Goal: Task Accomplishment & Management: Manage account settings

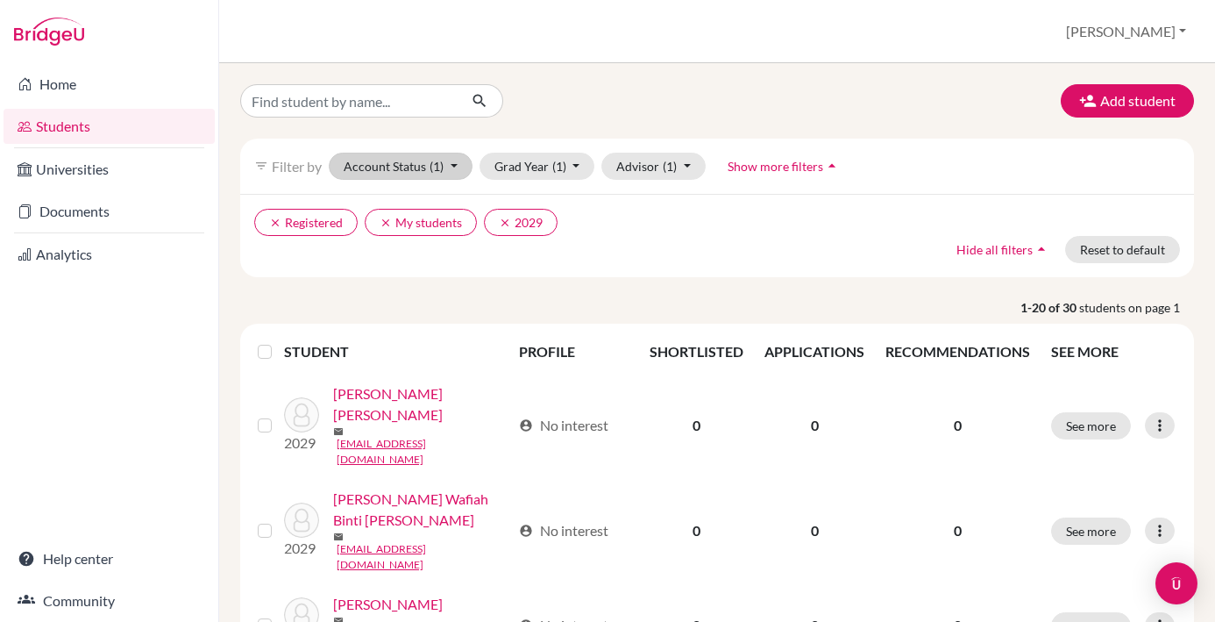
click at [452, 166] on button "Account Status (1)" at bounding box center [401, 166] width 144 height 27
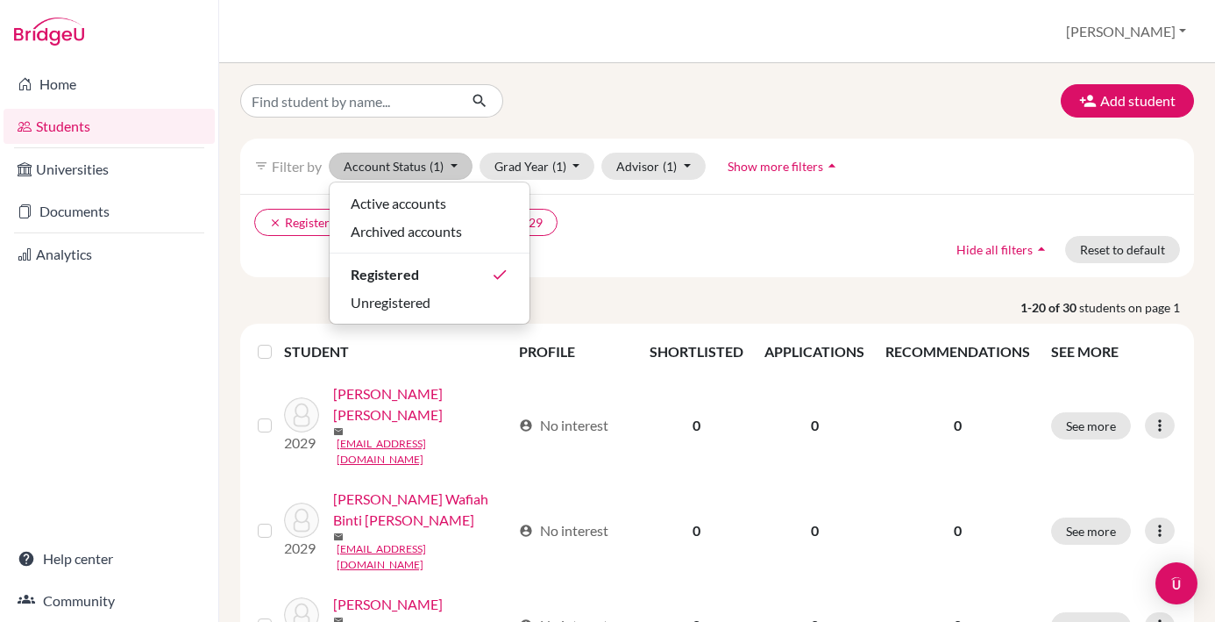
click at [469, 316] on div "Active accounts Archived accounts Registered done Unregistered" at bounding box center [430, 252] width 202 height 143
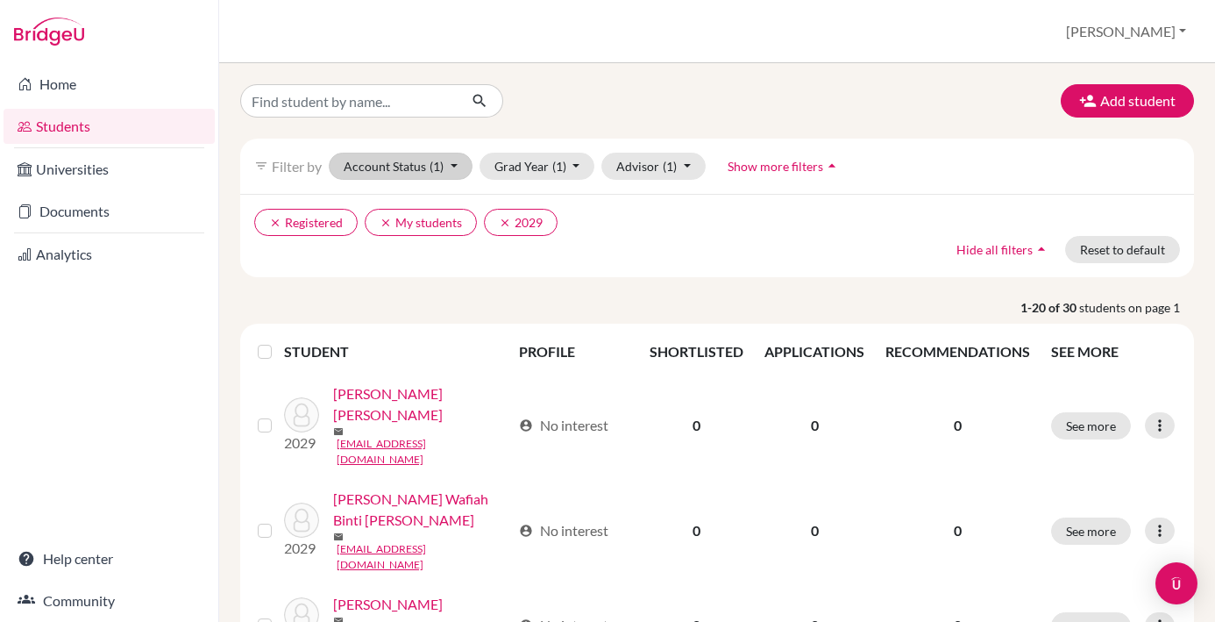
click at [454, 167] on button "Account Status (1)" at bounding box center [401, 166] width 144 height 27
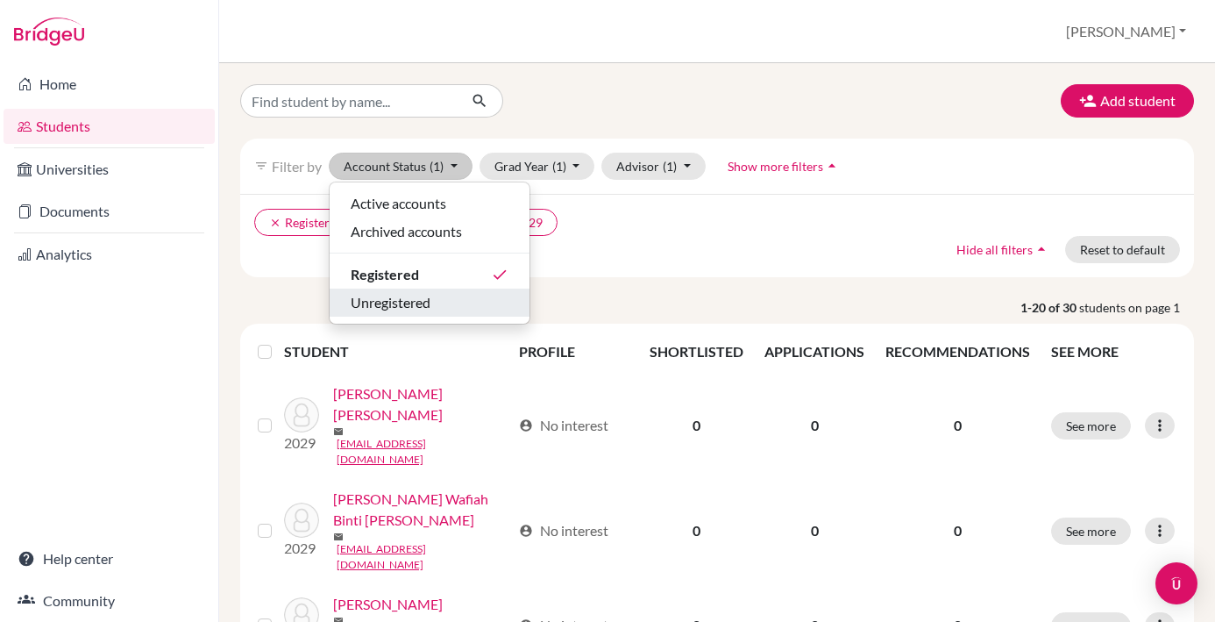
click at [463, 302] on div "Unregistered" at bounding box center [430, 302] width 158 height 21
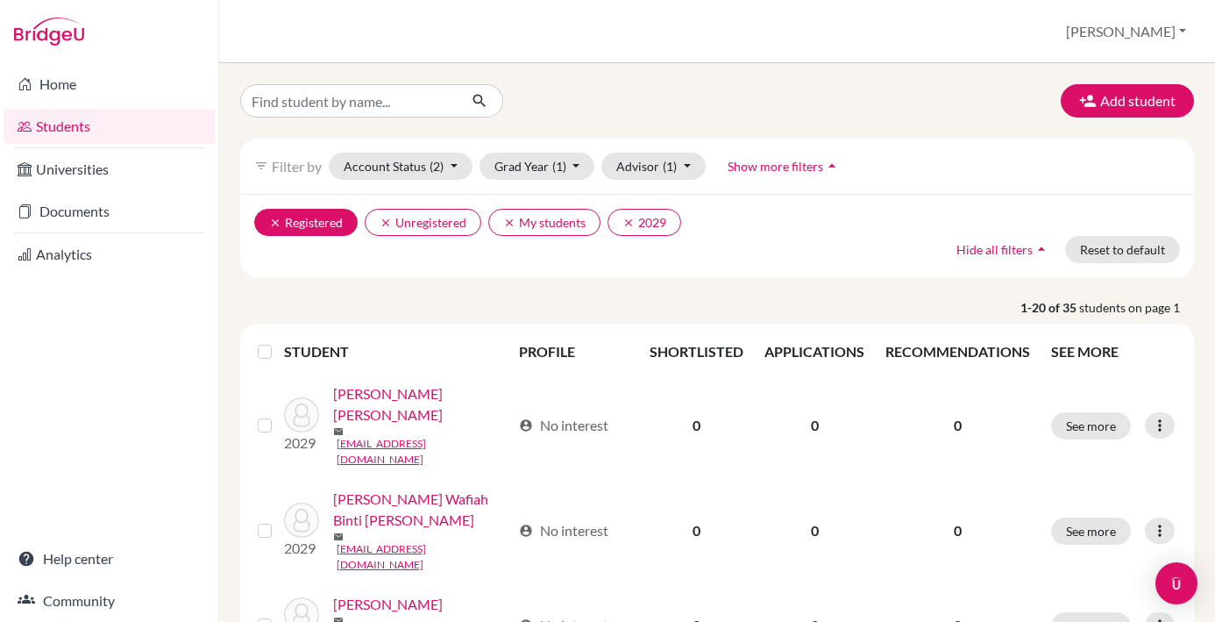
click at [279, 224] on icon "clear" at bounding box center [275, 223] width 12 height 12
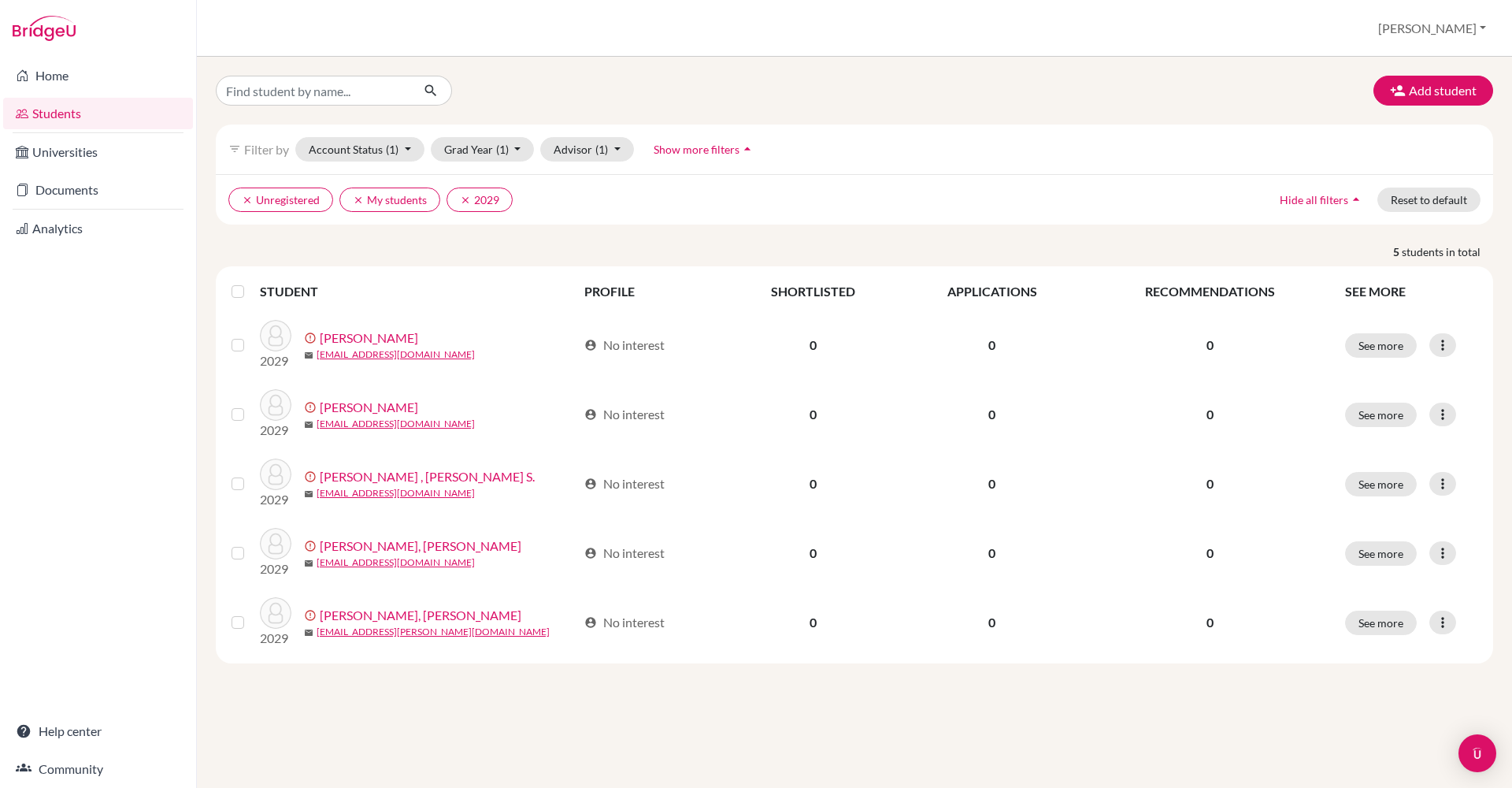
click at [125, 126] on link "Students" at bounding box center [98, 113] width 190 height 31
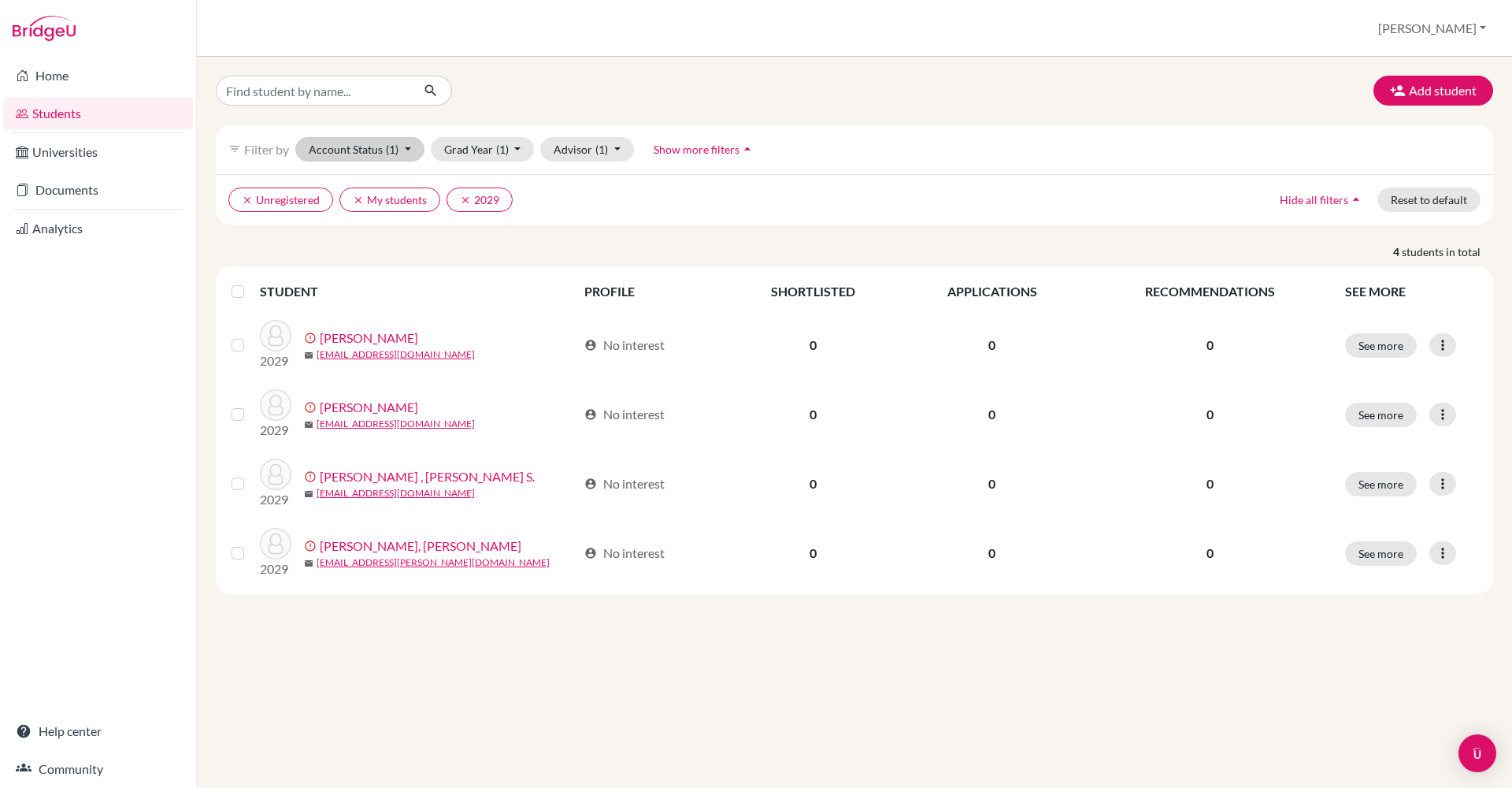
click at [378, 154] on button "Account Status (1)" at bounding box center [360, 149] width 129 height 24
click at [425, 239] on div "Registered" at bounding box center [386, 246] width 142 height 19
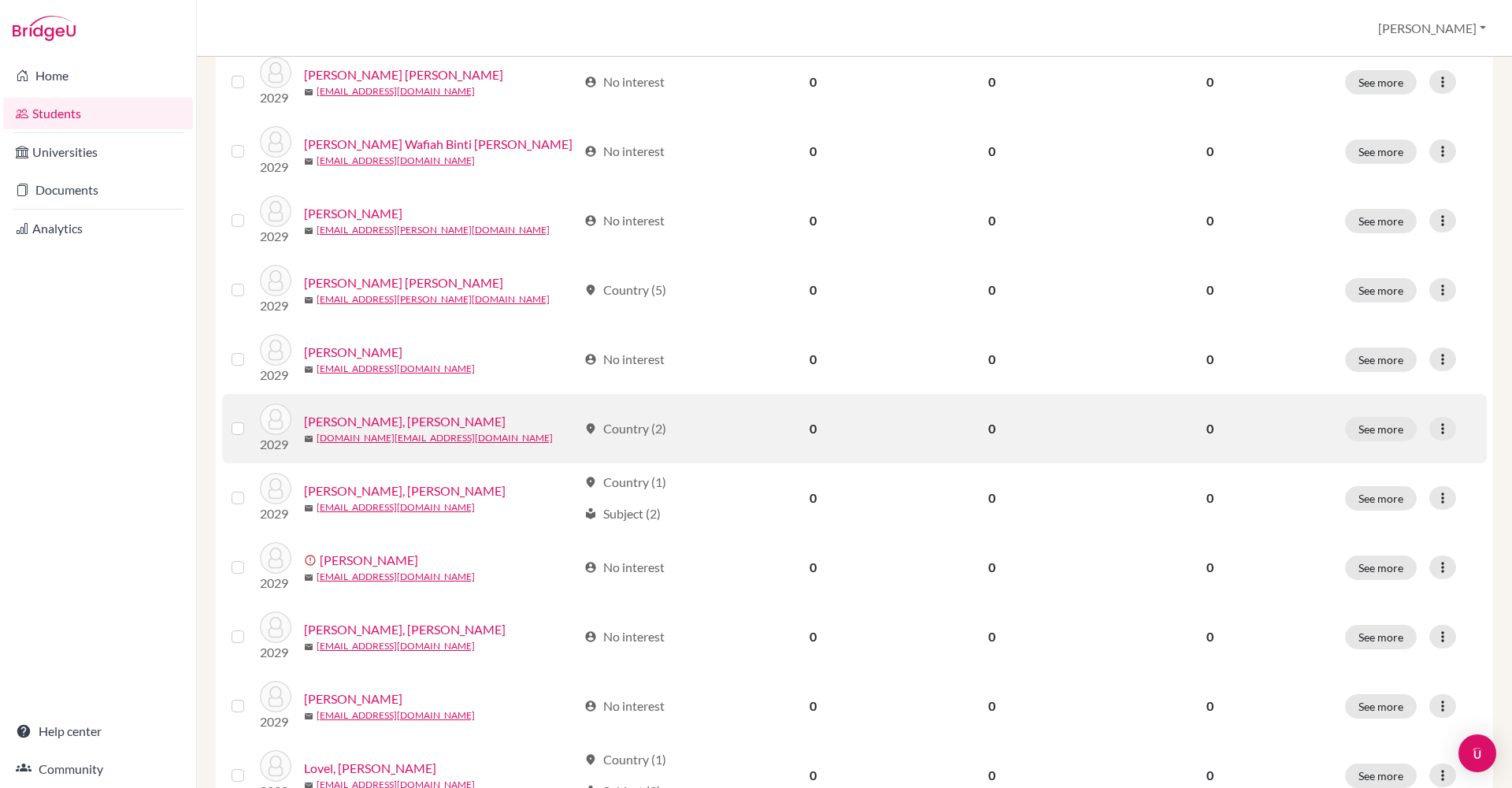
scroll to position [279, 0]
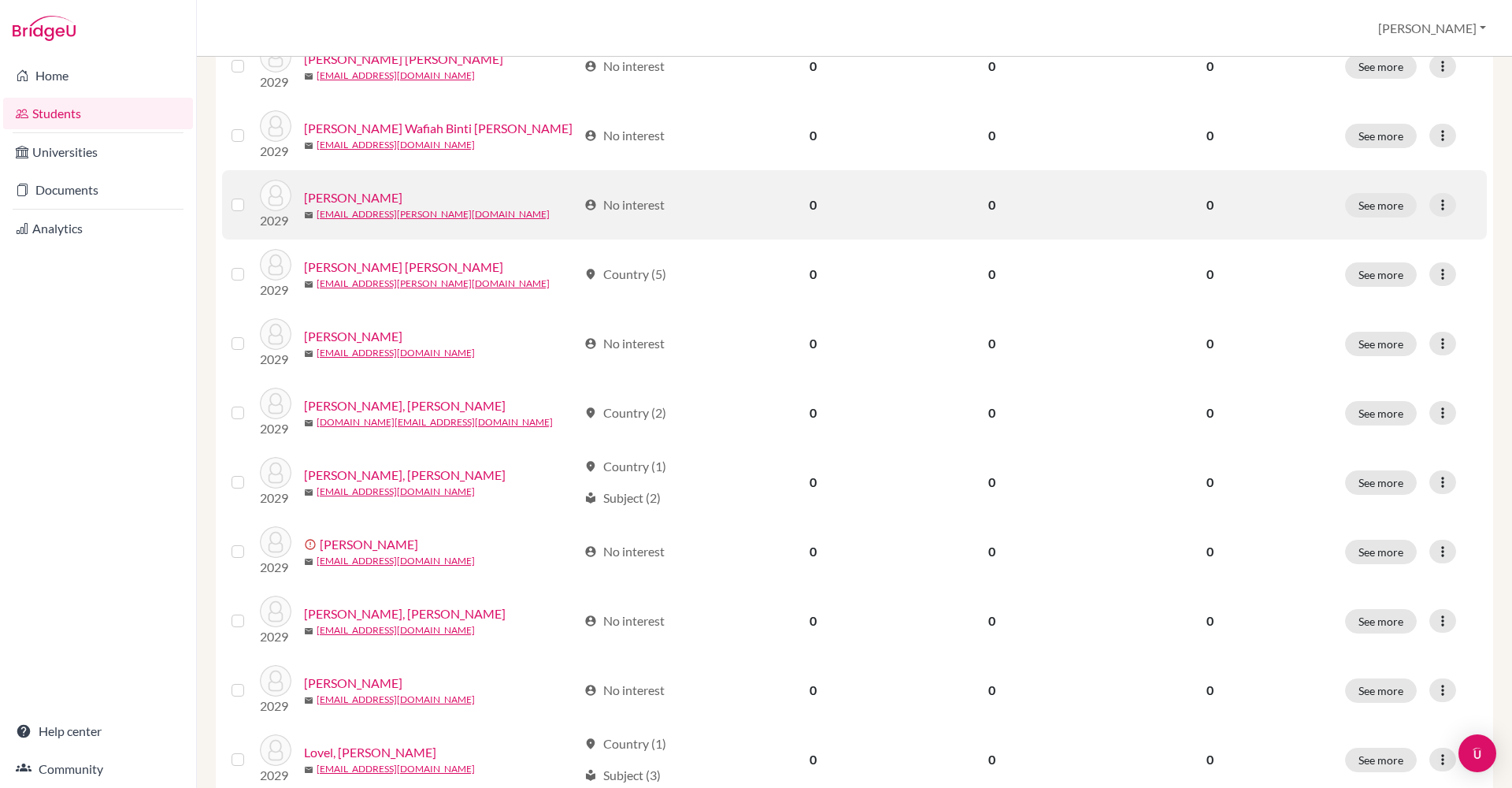
click at [366, 197] on link "[PERSON_NAME]" at bounding box center [353, 198] width 99 height 19
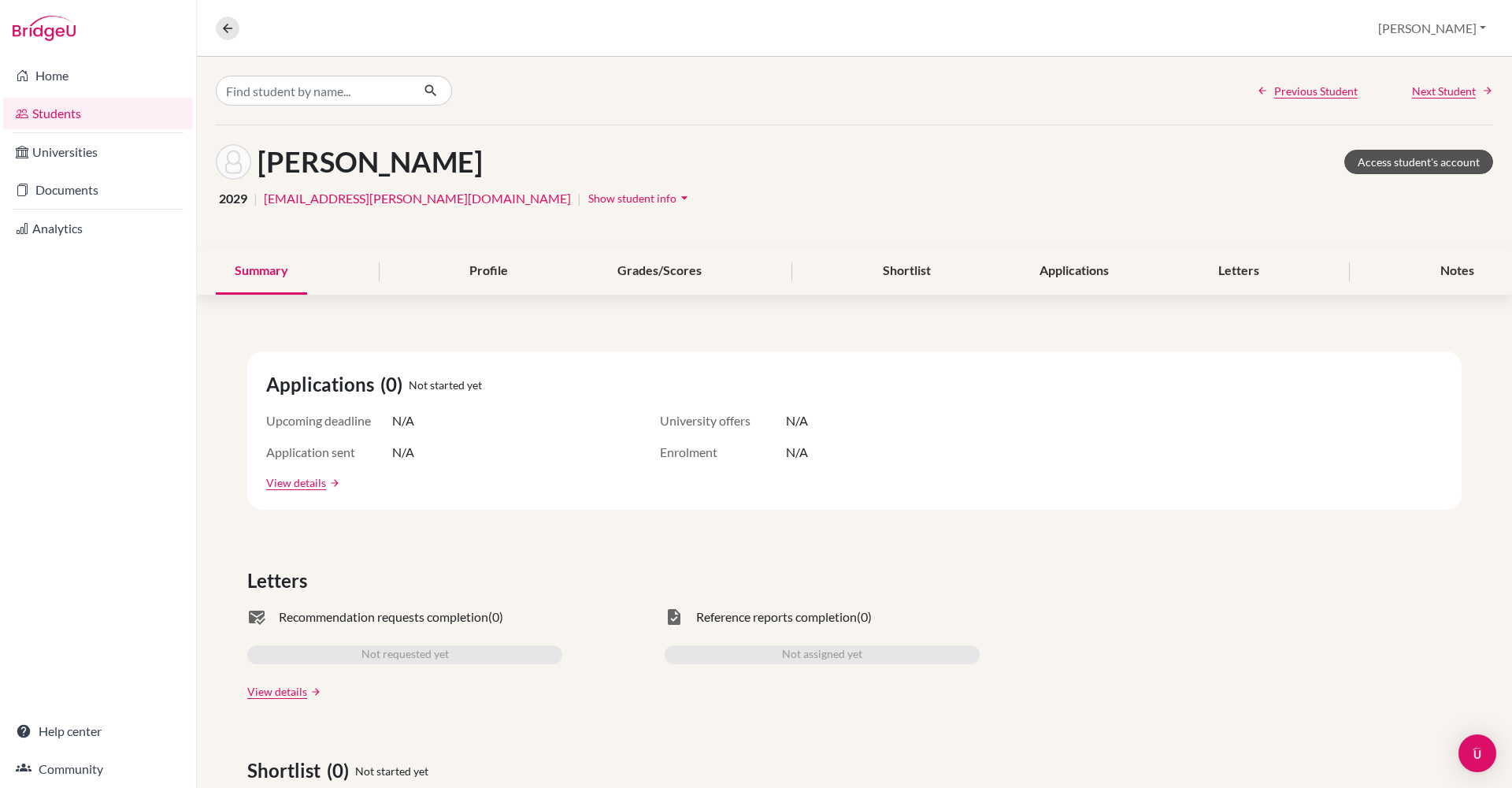
click at [1389, 167] on link "Access student's account" at bounding box center [1419, 162] width 149 height 24
